Goal: Task Accomplishment & Management: Use online tool/utility

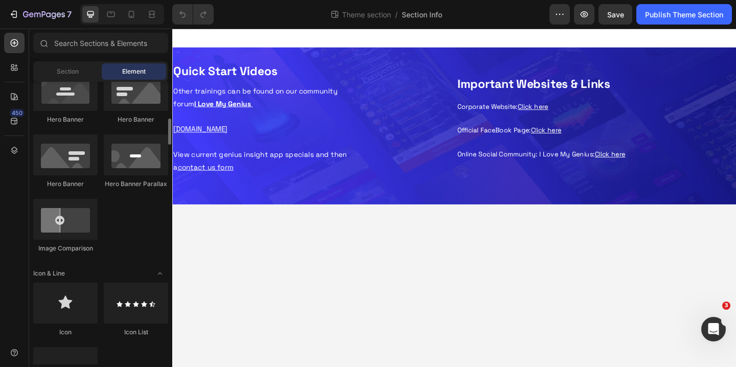
scroll to position [465, 0]
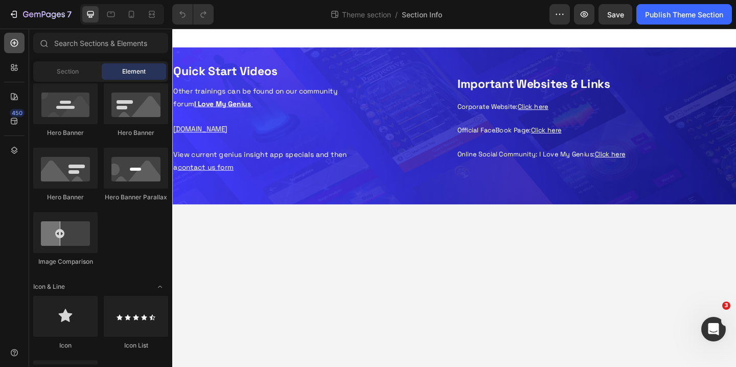
click at [16, 41] on icon at bounding box center [14, 43] width 10 height 10
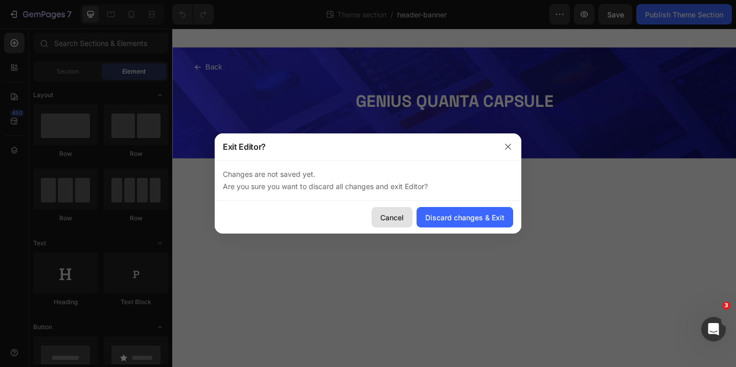
click at [395, 217] on div "Cancel" at bounding box center [391, 217] width 23 height 11
click at [435, 213] on div "Discard changes & Exit" at bounding box center [464, 217] width 79 height 11
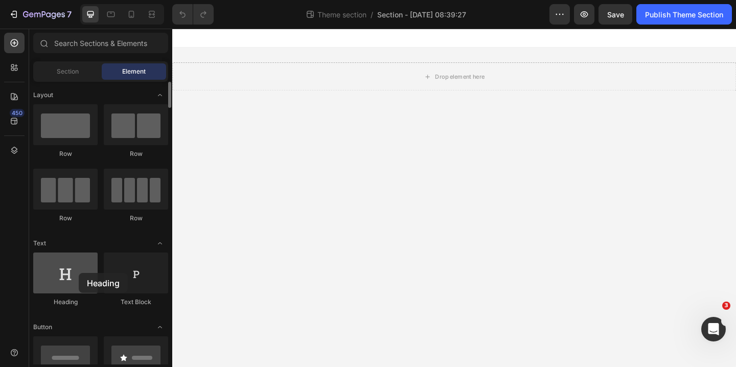
click at [79, 273] on div at bounding box center [65, 272] width 64 height 41
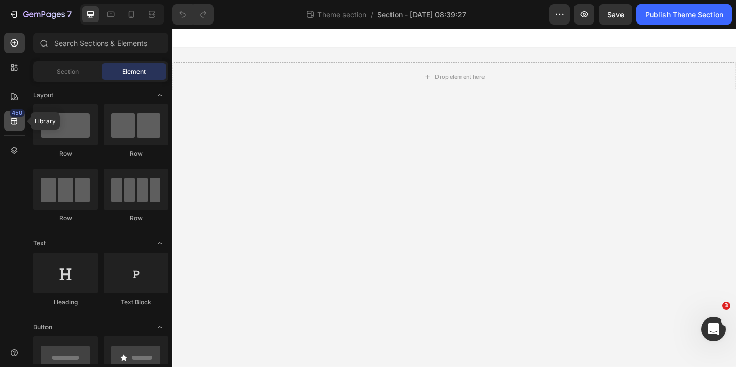
click at [14, 119] on icon at bounding box center [14, 121] width 10 height 10
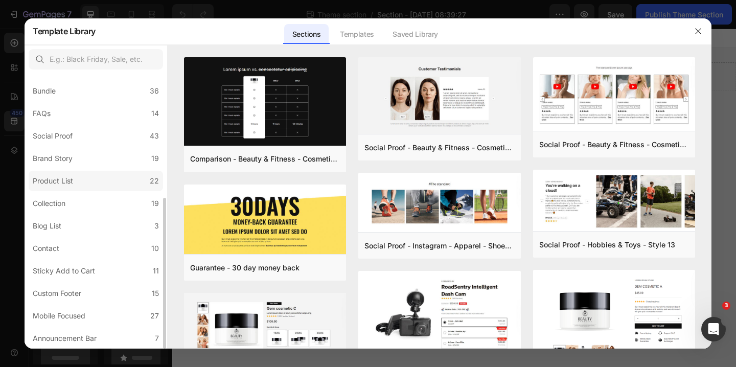
scroll to position [226, 0]
click at [68, 292] on div "Custom Footer" at bounding box center [57, 293] width 49 height 12
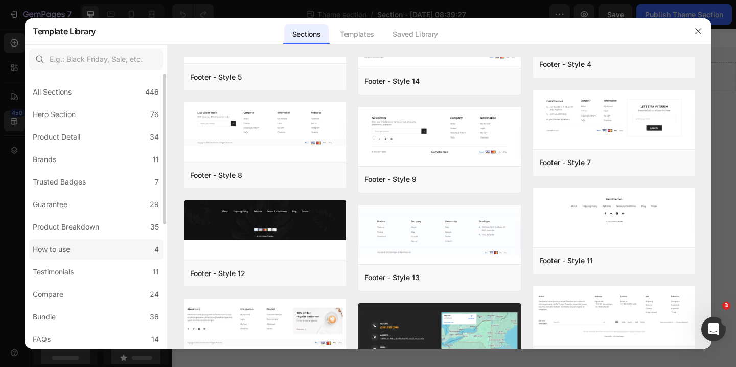
scroll to position [2, 0]
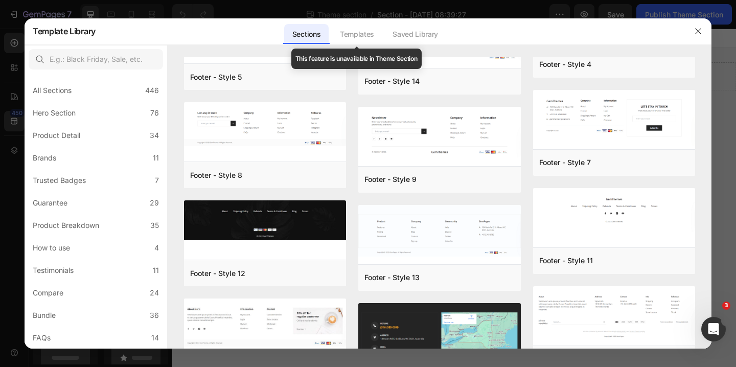
click at [353, 28] on div "Templates" at bounding box center [357, 34] width 51 height 20
click at [351, 35] on div "Templates" at bounding box center [357, 34] width 51 height 20
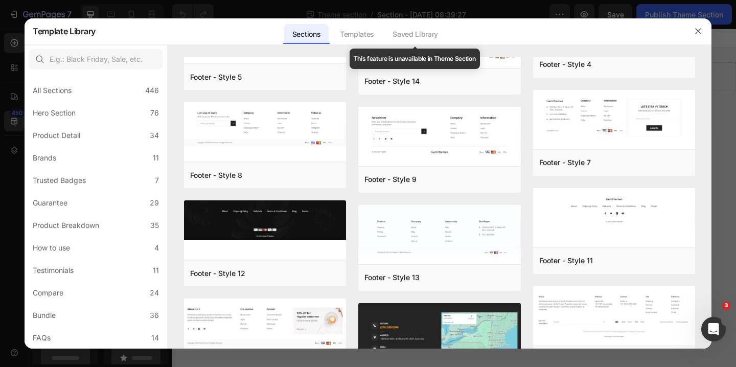
click at [423, 35] on div "Saved Library" at bounding box center [415, 34] width 62 height 20
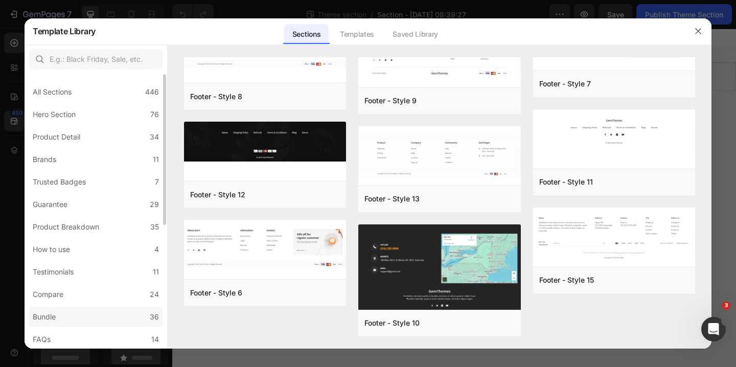
scroll to position [1, 0]
click at [697, 32] on icon "button" at bounding box center [698, 32] width 6 height 6
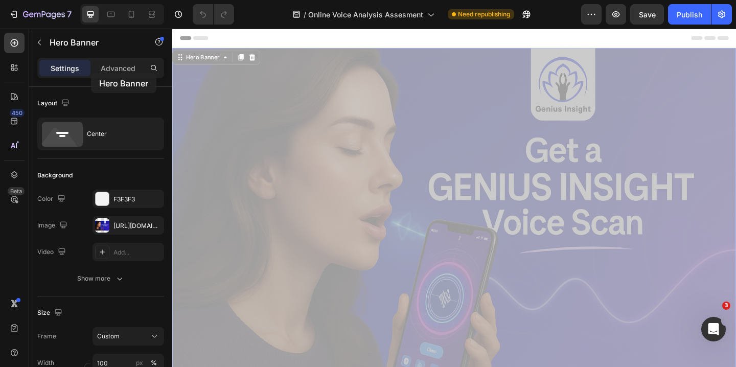
drag, startPoint x: 334, startPoint y: 251, endPoint x: 80, endPoint y: 76, distance: 308.5
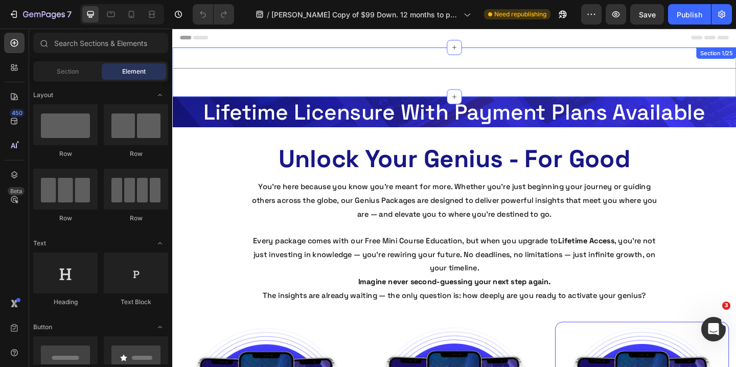
click at [360, 63] on div "Title Line Section 1/25" at bounding box center [478, 76] width 613 height 54
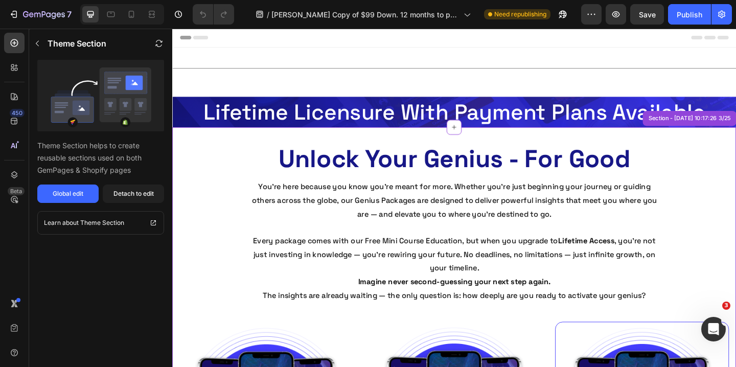
click at [228, 207] on div "You’re here because you know you’re meant for more. Whether you’re just beginni…" at bounding box center [479, 260] width 598 height 134
